Goal: Task Accomplishment & Management: Complete application form

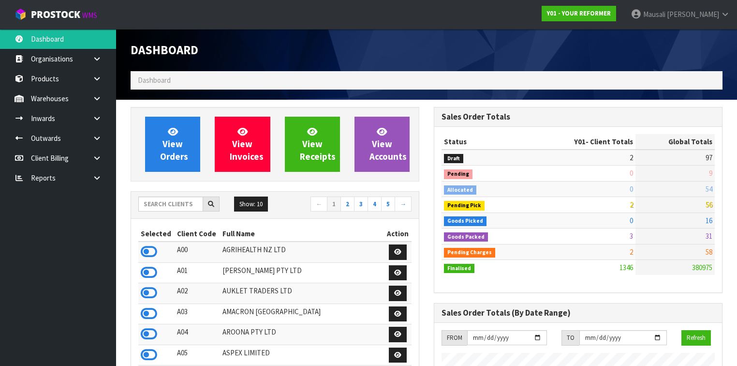
scroll to position [729, 303]
click at [153, 204] on input "text" at bounding box center [170, 203] width 65 height 15
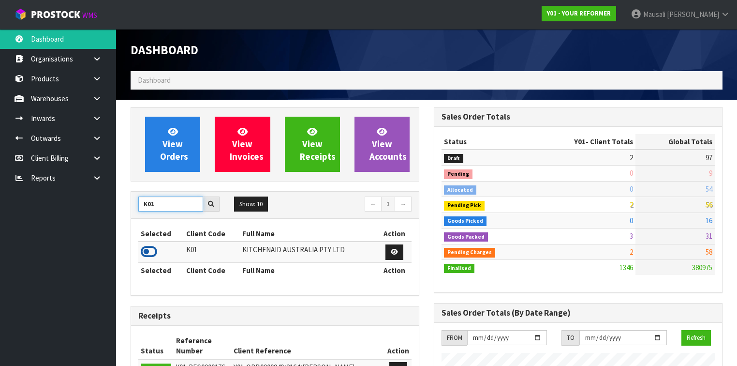
type input "K01"
click at [149, 249] on icon at bounding box center [149, 251] width 16 height 15
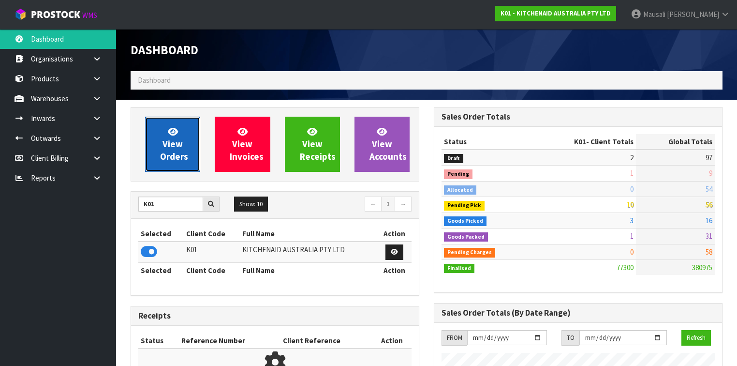
click at [173, 149] on link "View Orders" at bounding box center [172, 144] width 55 height 55
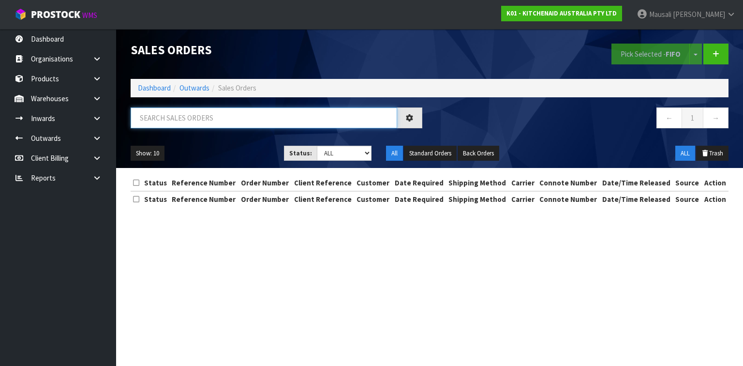
click at [143, 116] on input "text" at bounding box center [264, 117] width 266 height 21
type input "JOB-0412279"
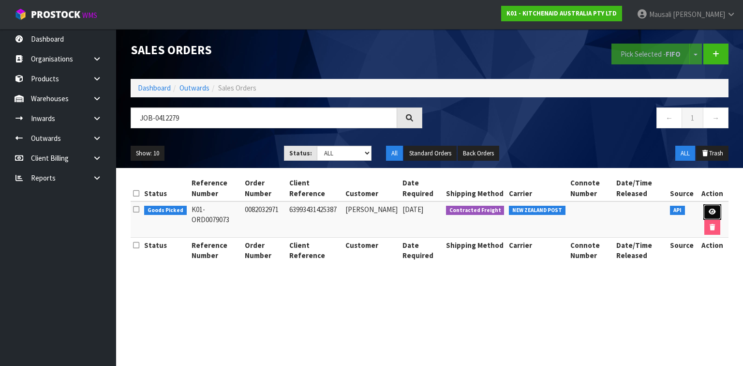
click at [708, 209] on icon at bounding box center [711, 211] width 7 height 6
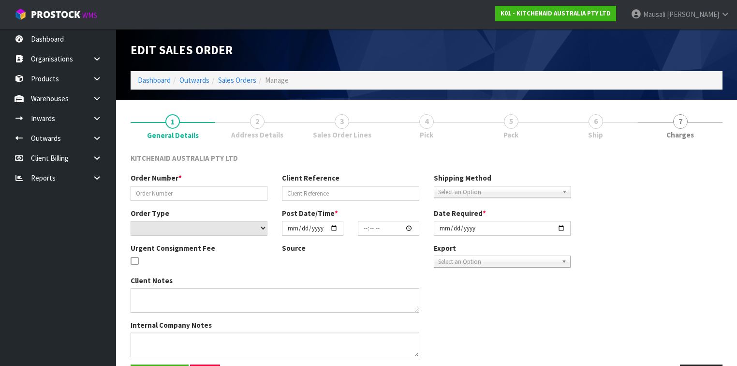
type input "0082032971"
type input "63993431425387"
select select "number:0"
type input "[DATE]"
type input "13:41:10.000"
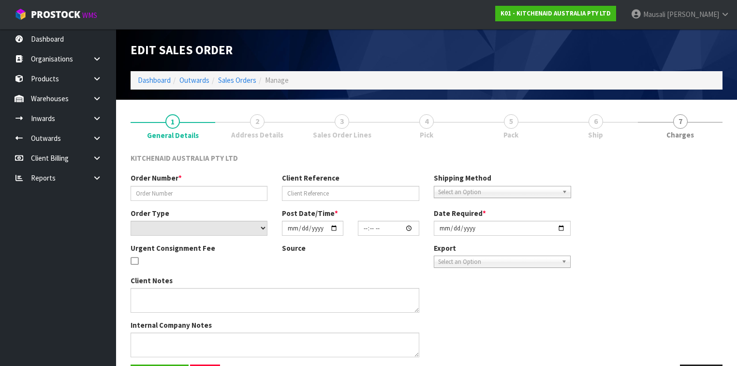
type input "[DATE]"
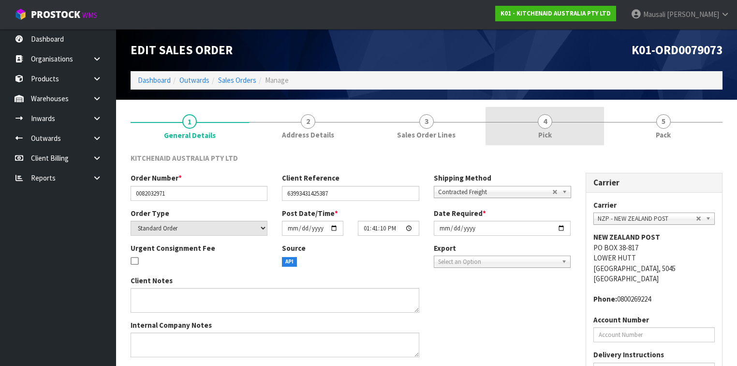
click at [558, 126] on link "4 Pick" at bounding box center [544, 126] width 118 height 38
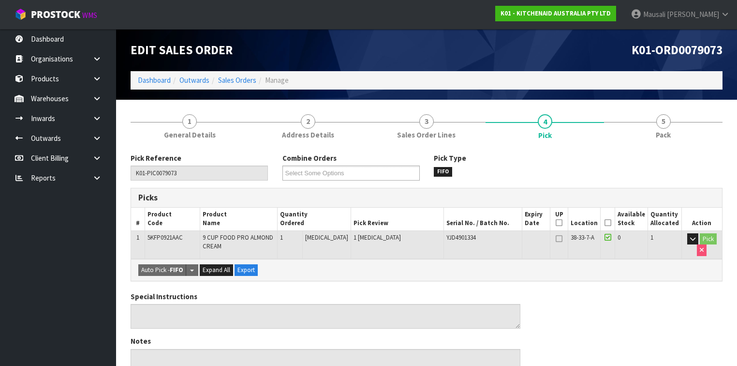
click at [606, 222] on icon at bounding box center [607, 222] width 7 height 0
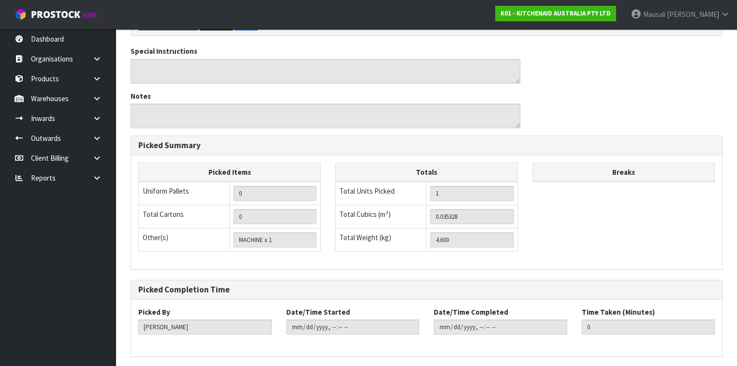
scroll to position [313, 0]
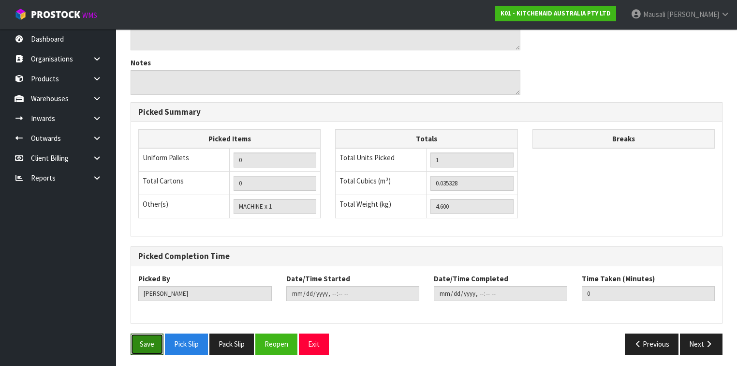
drag, startPoint x: 146, startPoint y: 340, endPoint x: 205, endPoint y: 327, distance: 60.4
click at [146, 339] on button "Save" at bounding box center [147, 343] width 33 height 21
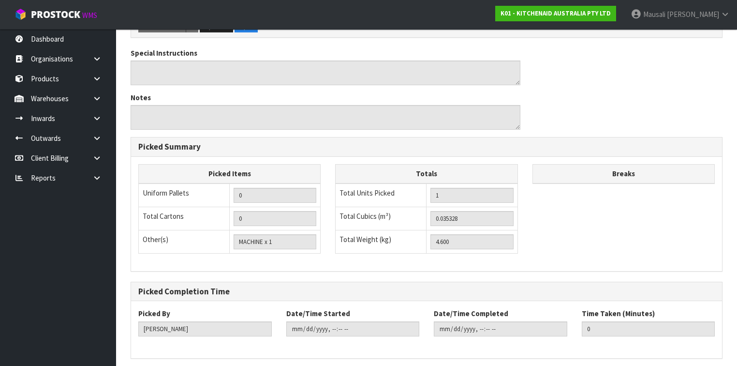
scroll to position [0, 0]
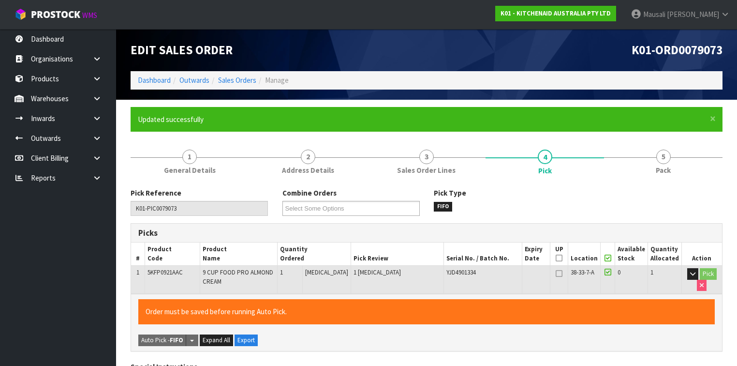
type input "[PERSON_NAME]"
type input "[DATE]T14:46:45"
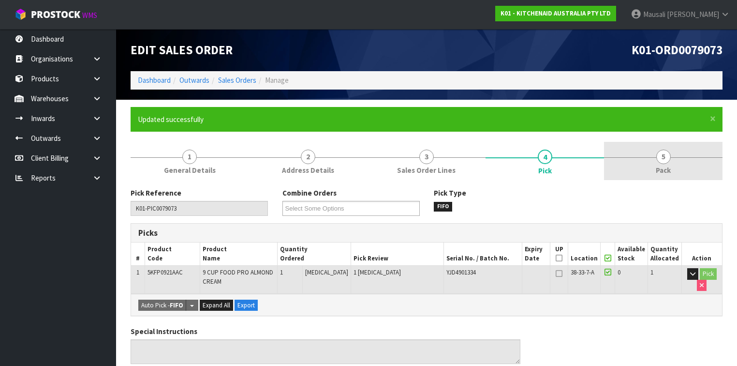
click at [659, 174] on span "Pack" at bounding box center [663, 170] width 15 height 10
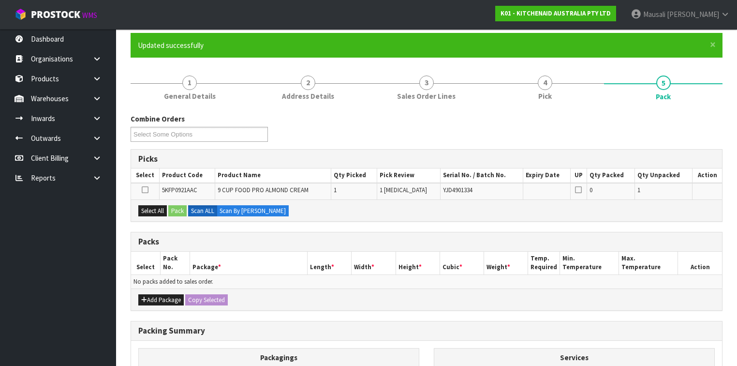
scroll to position [155, 0]
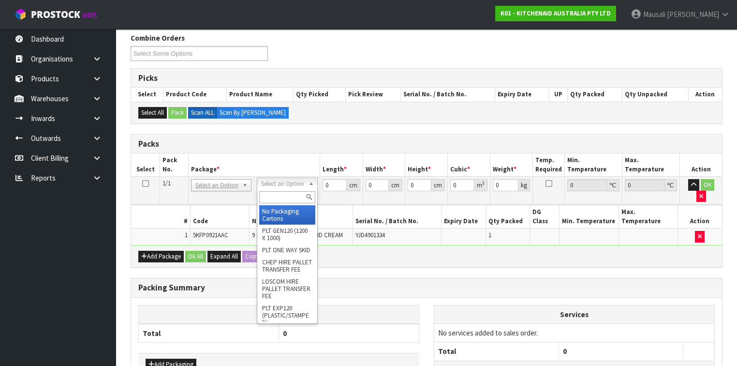
click at [278, 197] on input "text" at bounding box center [287, 197] width 56 height 12
type input "OC"
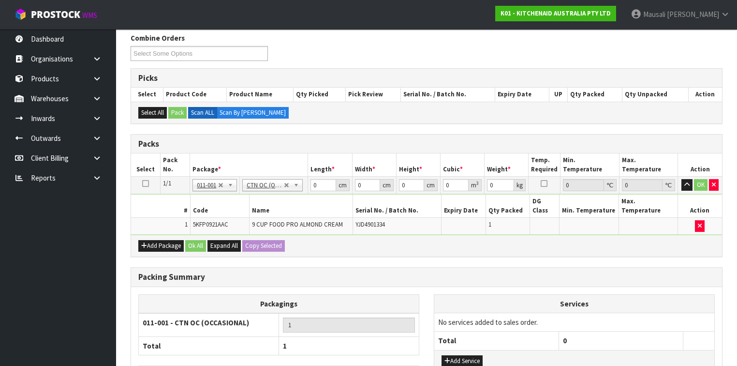
type input "4.6"
drag, startPoint x: 321, startPoint y: 184, endPoint x: 307, endPoint y: 188, distance: 14.5
click at [307, 188] on tr "1/1 NONE 007-001 007-002 007-004 007-009 007-013 007-014 007-015 007-017 007-01…" at bounding box center [426, 184] width 591 height 17
type input "52"
type input "34"
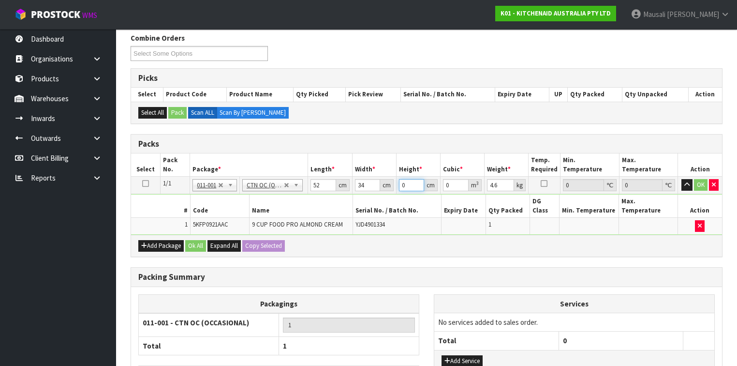
type input "2"
type input "0.003536"
type input "28"
type input "0.049504"
type input "28"
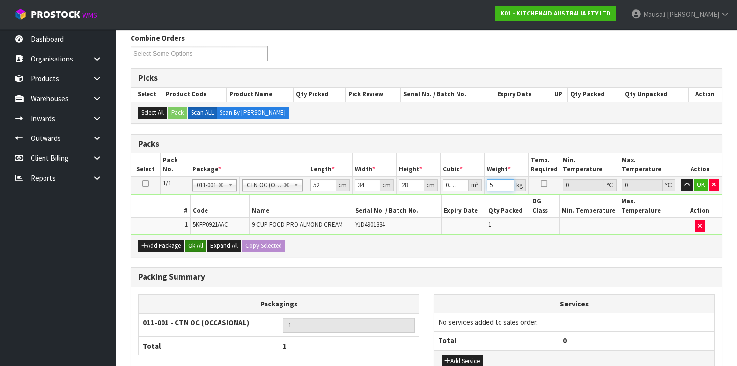
type input "5"
click at [194, 240] on button "Ok All" at bounding box center [195, 246] width 21 height 12
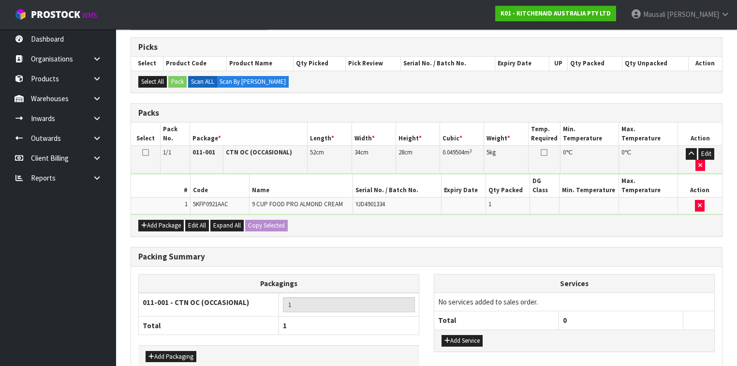
scroll to position [215, 0]
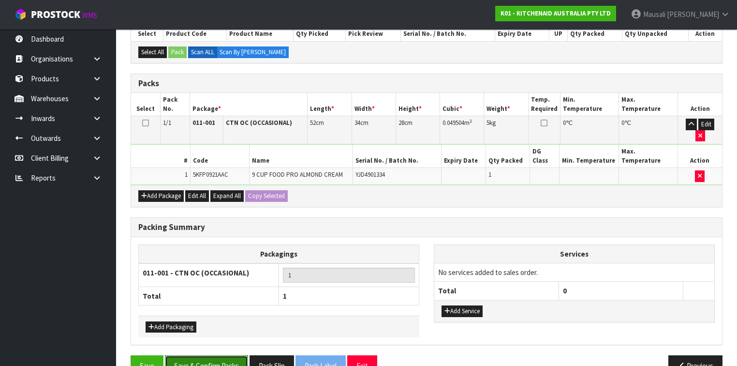
click at [215, 355] on button "Save & Confirm Packs" at bounding box center [206, 365] width 83 height 21
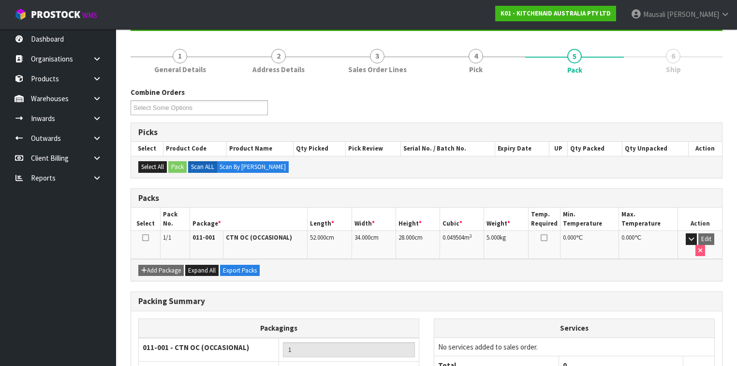
scroll to position [163, 0]
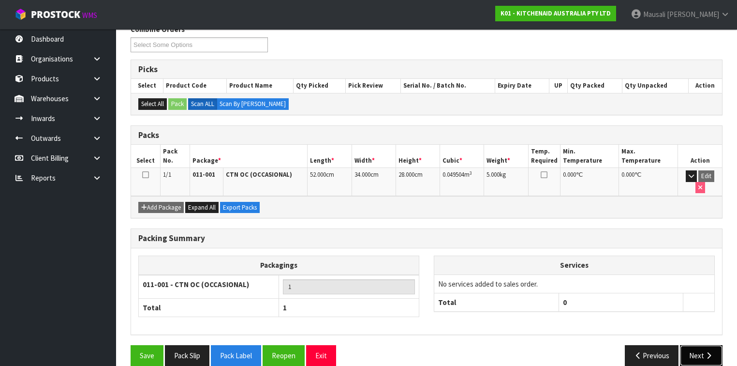
click at [700, 345] on button "Next" at bounding box center [701, 355] width 43 height 21
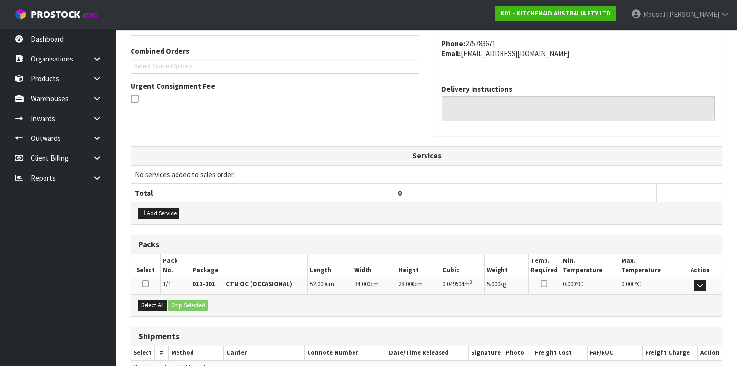
scroll to position [290, 0]
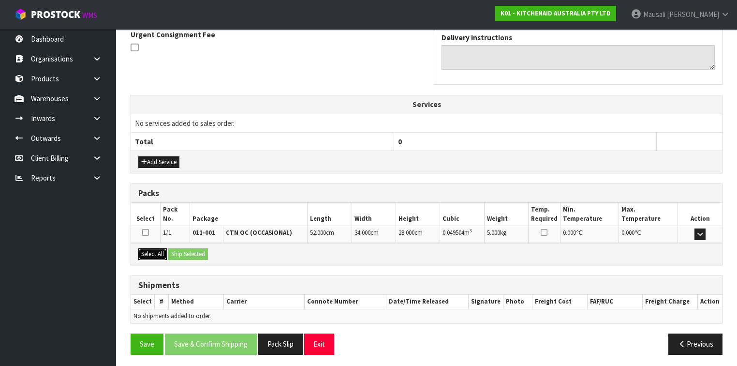
drag, startPoint x: 149, startPoint y: 252, endPoint x: 165, endPoint y: 251, distance: 16.0
click at [150, 252] on button "Select All" at bounding box center [152, 254] width 29 height 12
click at [168, 251] on div "Select All Ship Selected" at bounding box center [426, 254] width 591 height 22
click at [185, 249] on button "Ship Selected" at bounding box center [188, 254] width 40 height 12
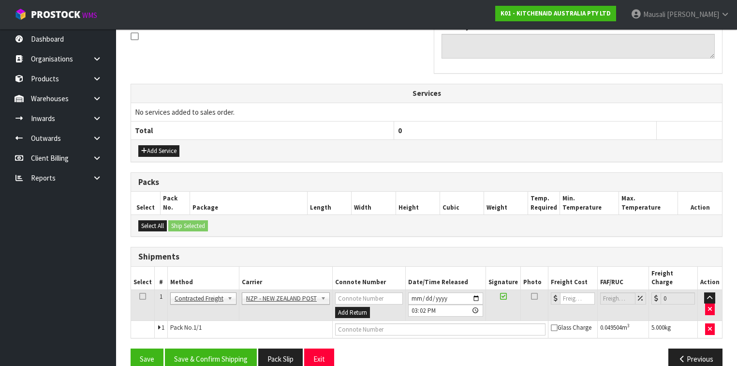
scroll to position [307, 0]
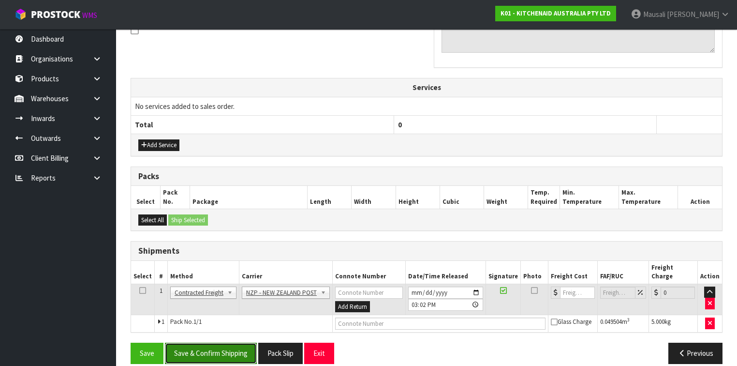
drag, startPoint x: 227, startPoint y: 341, endPoint x: 262, endPoint y: 332, distance: 36.4
click at [228, 342] on button "Save & Confirm Shipping" at bounding box center [211, 352] width 92 height 21
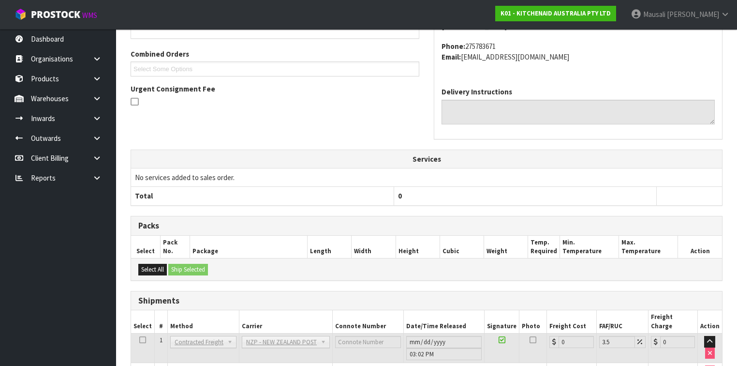
scroll to position [293, 0]
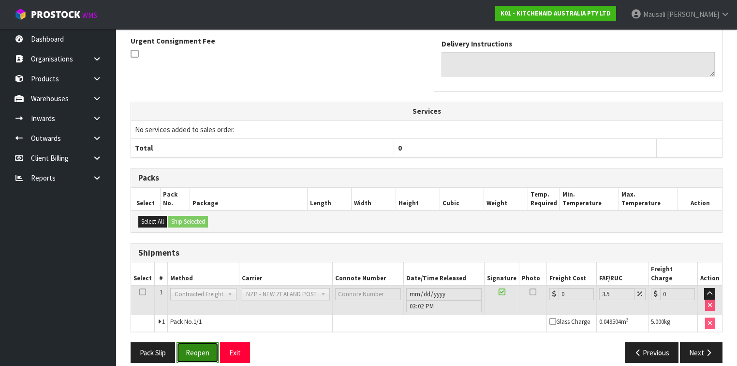
click at [195, 342] on button "Reopen" at bounding box center [197, 352] width 42 height 21
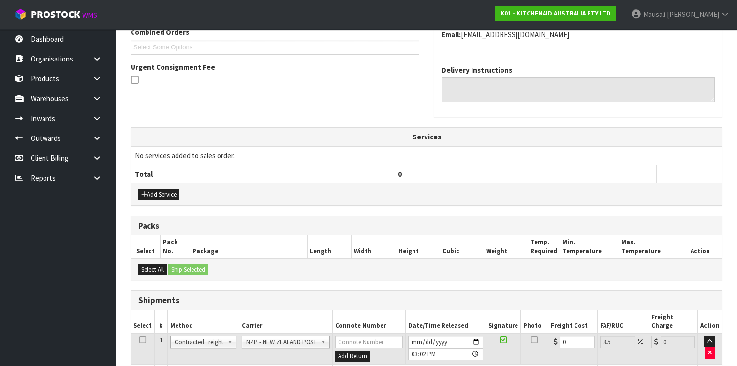
scroll to position [315, 0]
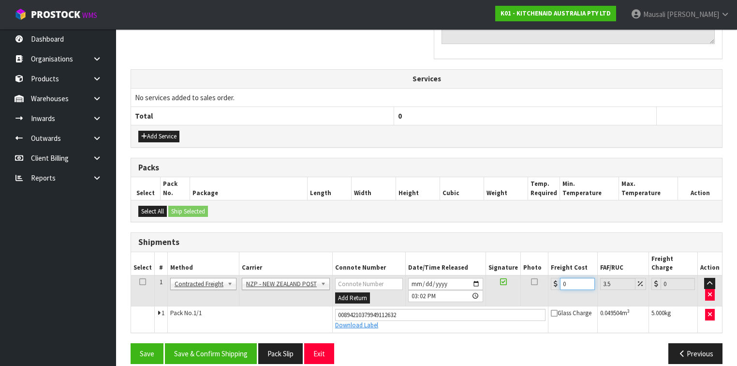
drag, startPoint x: 571, startPoint y: 273, endPoint x: 556, endPoint y: 275, distance: 15.6
click at [556, 278] on div "0" at bounding box center [573, 284] width 44 height 12
type input "8"
type input "8.28"
type input "8.4"
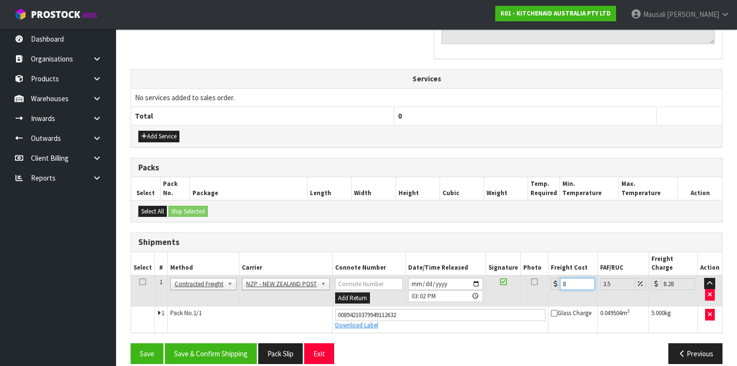
type input "8.69"
type input "8.45"
type input "8.75"
type input "8.45"
click at [218, 343] on button "Save & Confirm Shipping" at bounding box center [211, 353] width 92 height 21
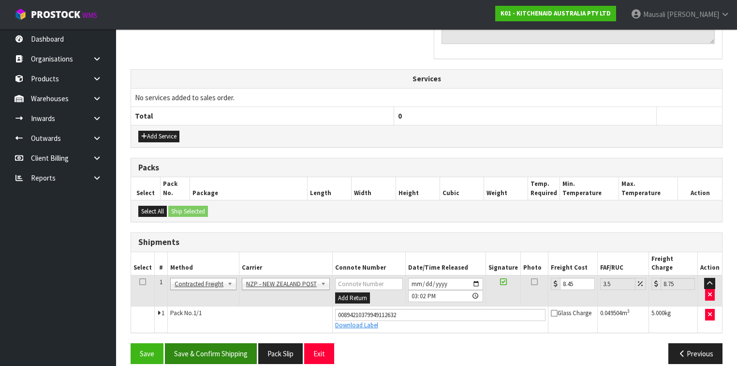
scroll to position [0, 0]
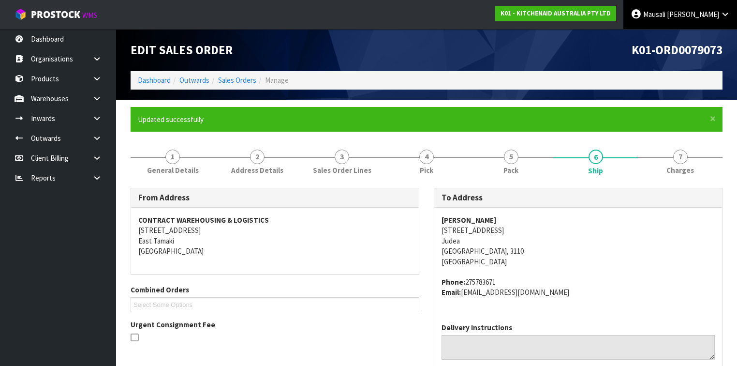
click at [665, 14] on span "Mausali" at bounding box center [654, 14] width 22 height 9
click at [688, 37] on link "Logout" at bounding box center [698, 38] width 76 height 13
